Goal: Check status: Check status

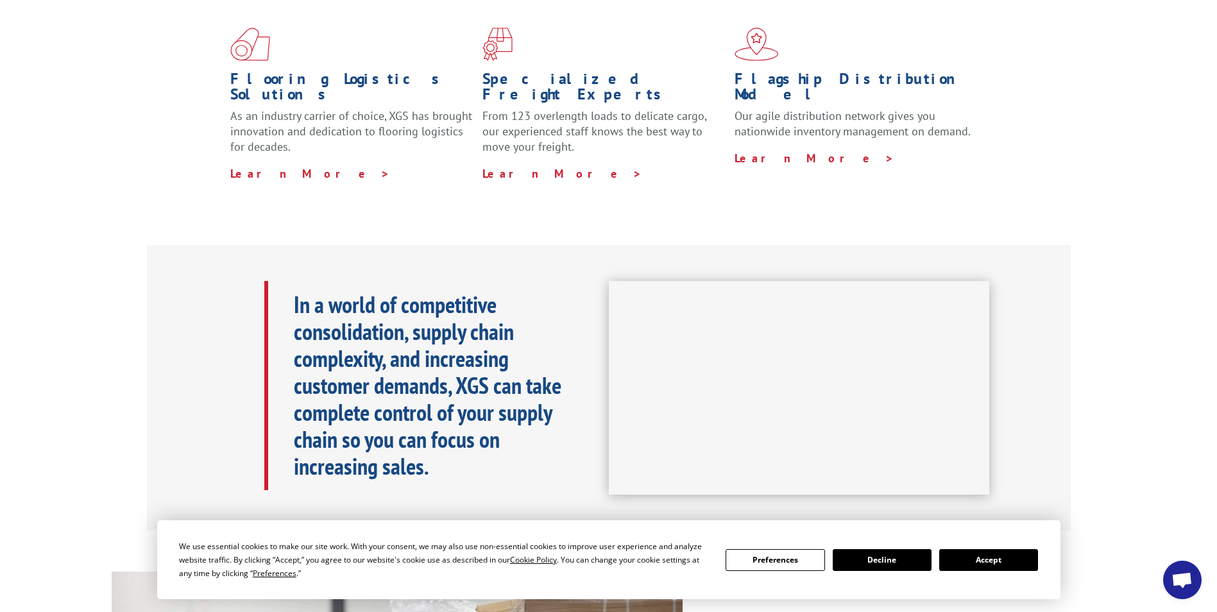
scroll to position [385, 0]
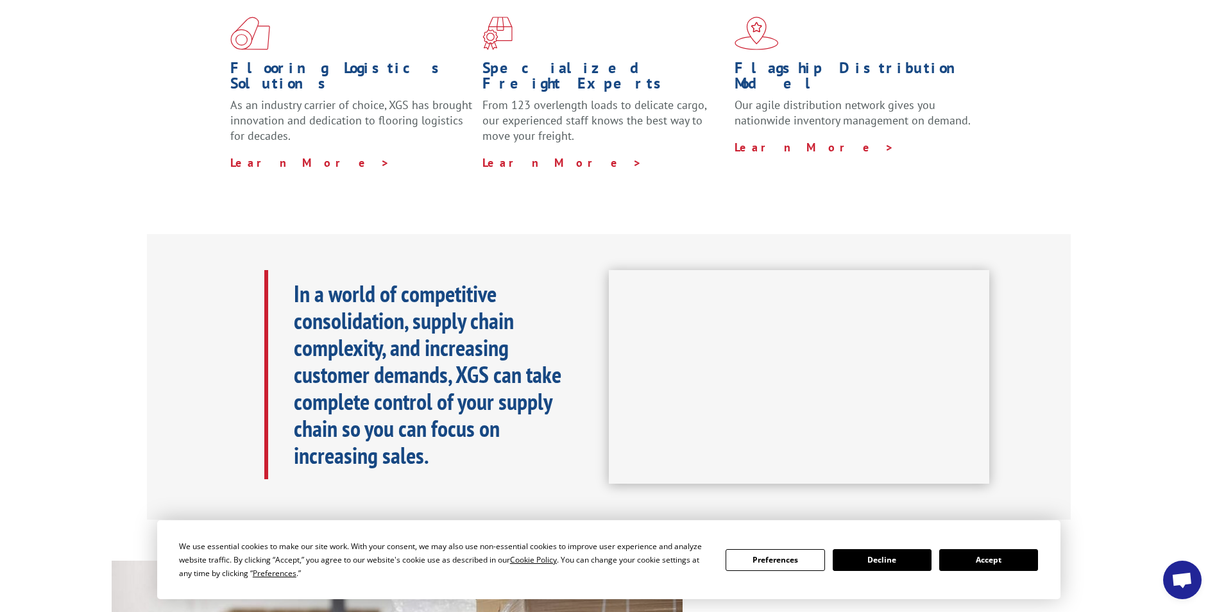
click at [990, 554] on button "Accept" at bounding box center [988, 560] width 99 height 22
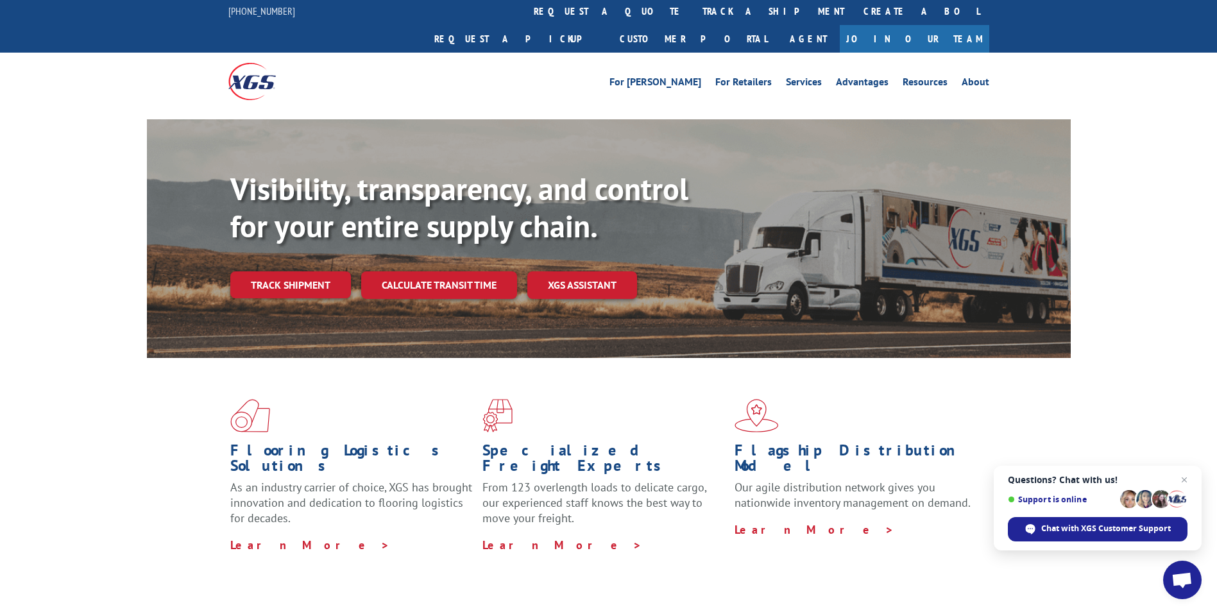
scroll to position [0, 0]
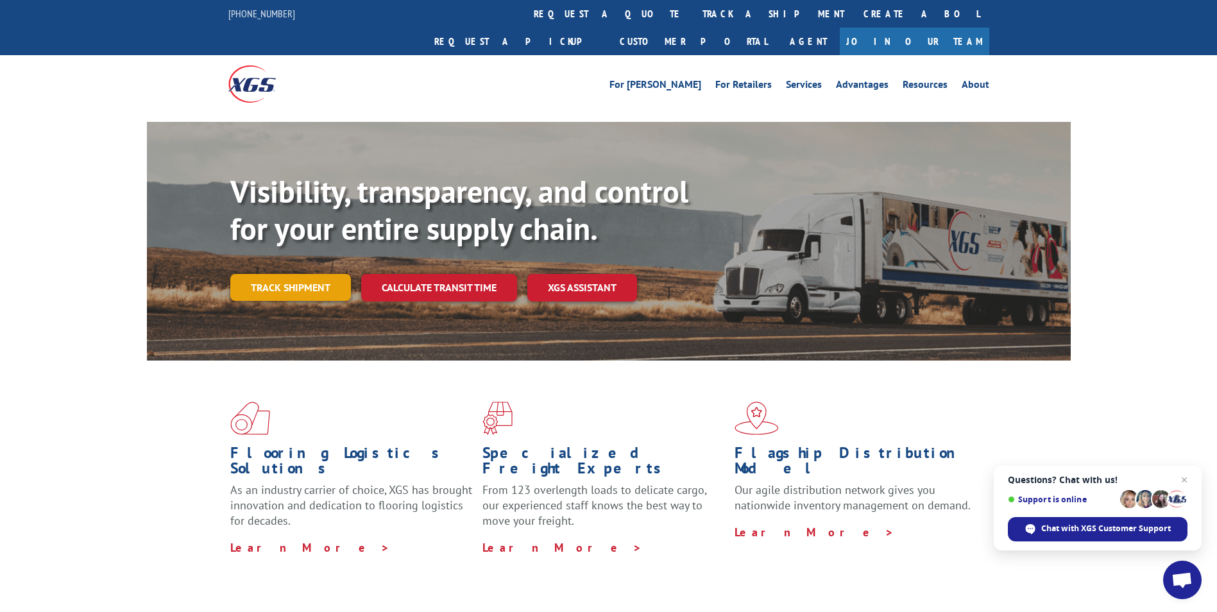
click at [310, 274] on link "Track shipment" at bounding box center [290, 287] width 121 height 27
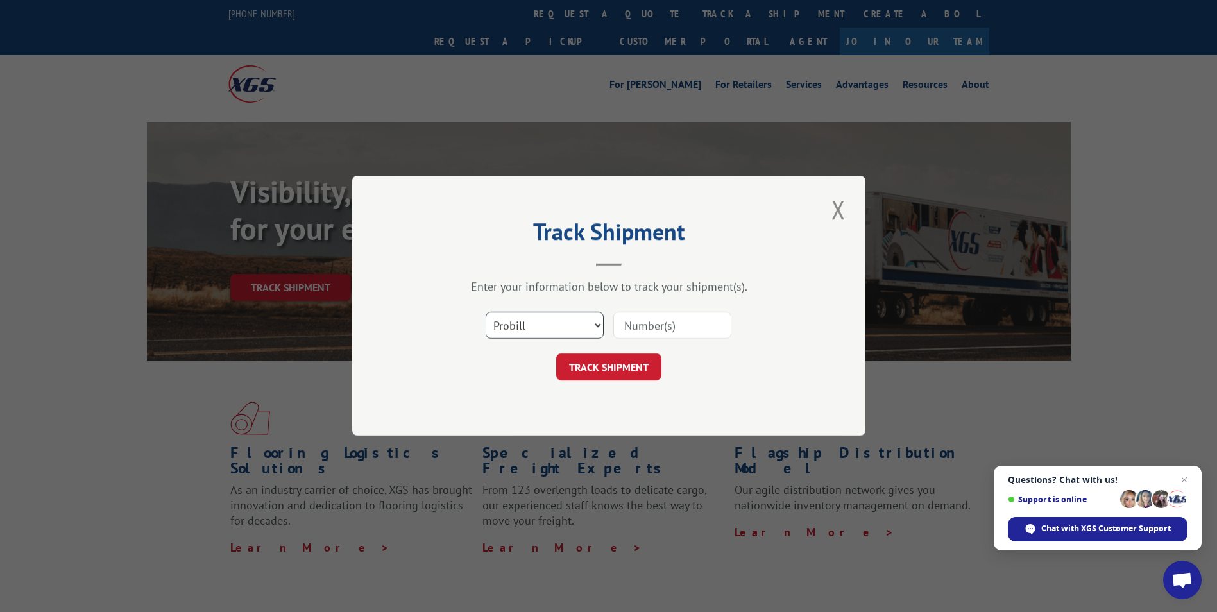
click at [580, 326] on select "Select category... Probill BOL PO" at bounding box center [545, 325] width 118 height 27
click at [486, 312] on select "Select category... Probill BOL PO" at bounding box center [545, 325] width 118 height 27
click at [670, 330] on input at bounding box center [672, 325] width 118 height 27
click at [589, 328] on select "Select category... Probill BOL PO" at bounding box center [545, 325] width 118 height 27
select select "bol"
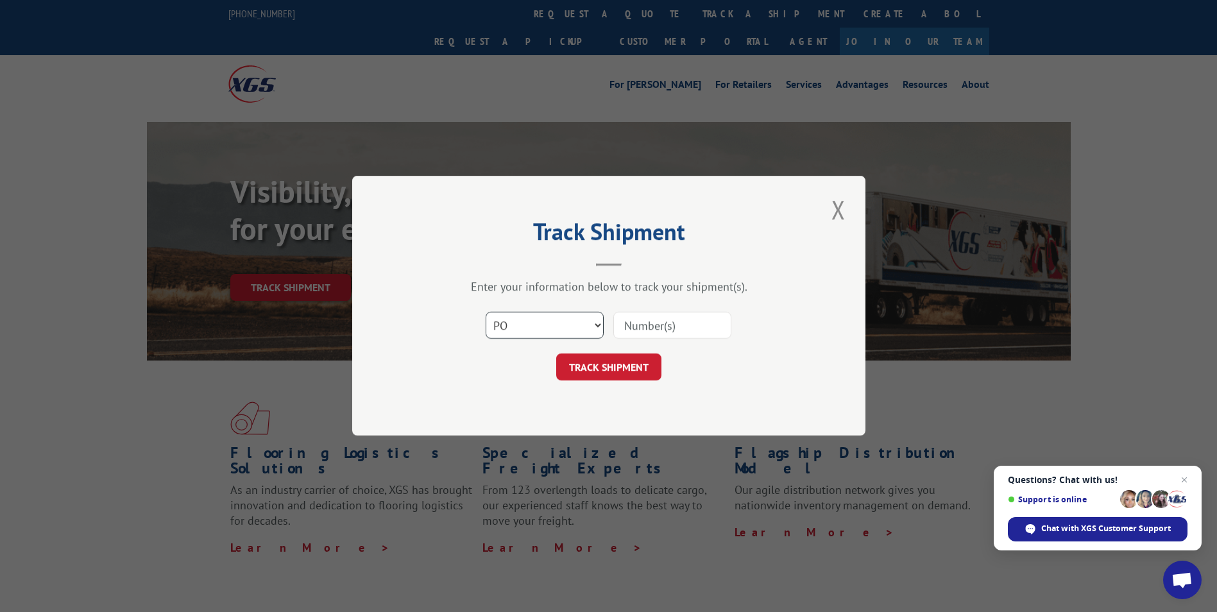
click at [486, 312] on select "Select category... Probill BOL PO" at bounding box center [545, 325] width 118 height 27
click at [648, 326] on input at bounding box center [672, 325] width 118 height 27
paste input "6762915"
type input "6762915"
click at [609, 370] on button "TRACK SHIPMENT" at bounding box center [608, 367] width 105 height 27
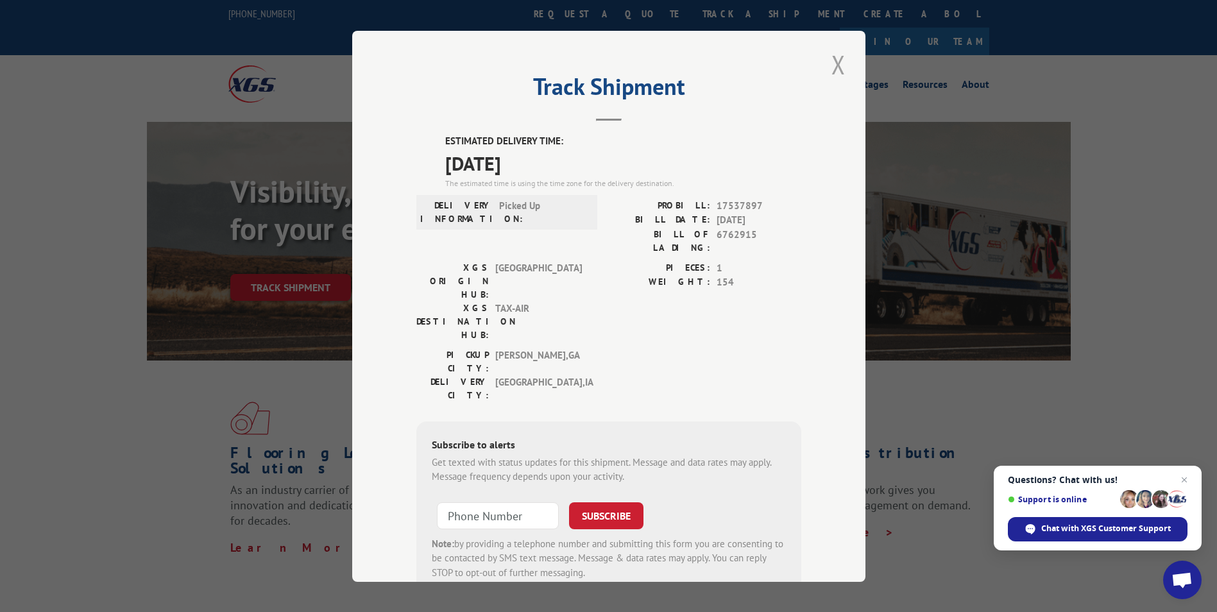
click at [828, 67] on button "Close modal" at bounding box center [838, 64] width 22 height 35
